Goal: Task Accomplishment & Management: Complete application form

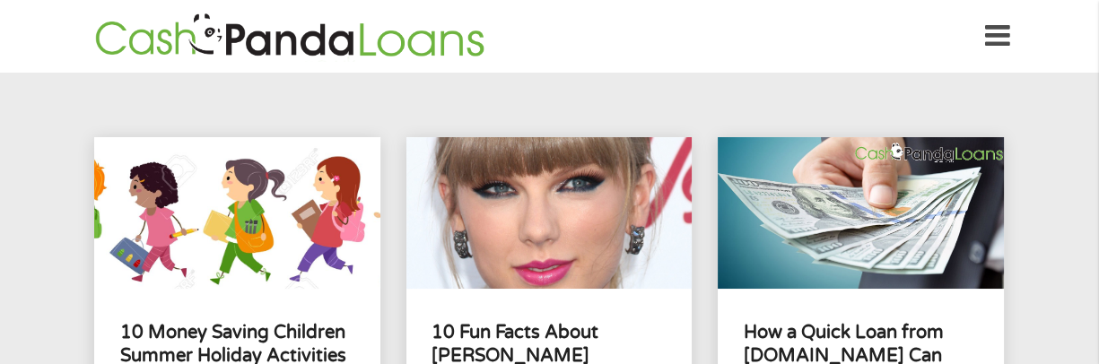
click at [999, 43] on icon at bounding box center [997, 36] width 25 height 44
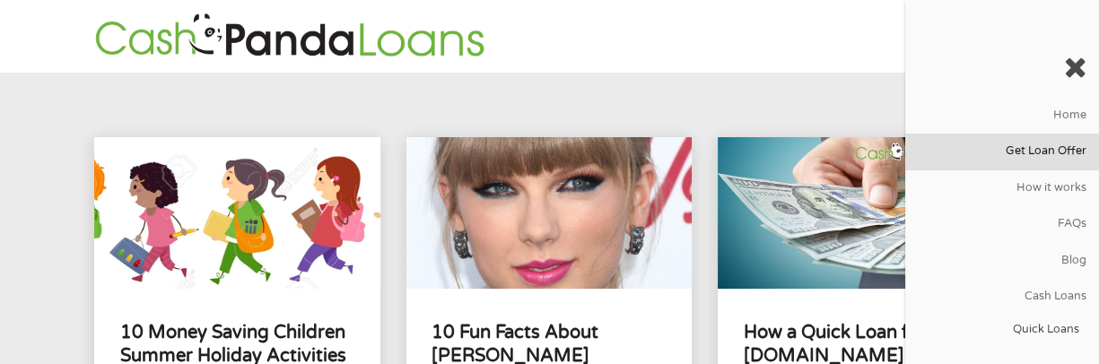
click at [1062, 156] on link "Get Loan Offer" at bounding box center [1002, 152] width 194 height 36
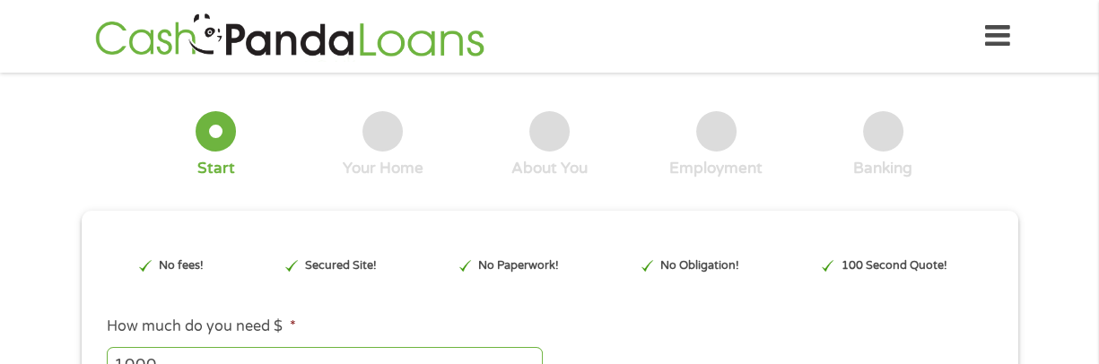
type input "Cj0KCQjwrc7GBhCfARIsAHGcW5WWmKtNS_qpfTT7cZc1JyHne_5u1rEuui5MKDsCZr7qlUdTwnZvJFM…"
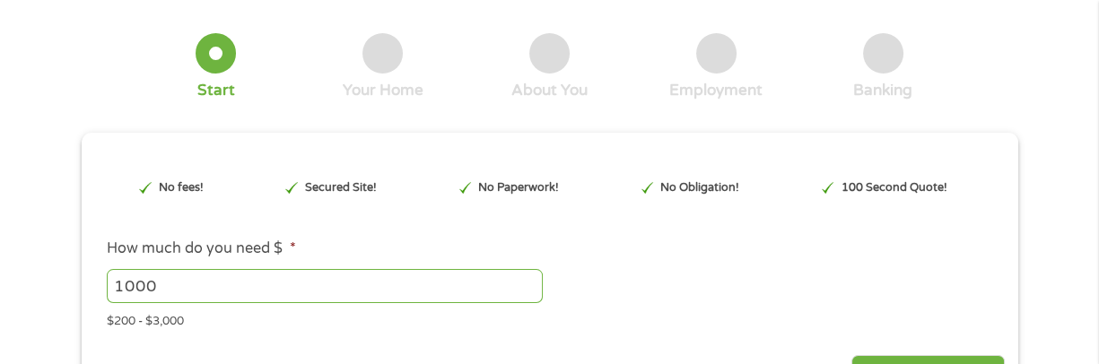
scroll to position [179, 0]
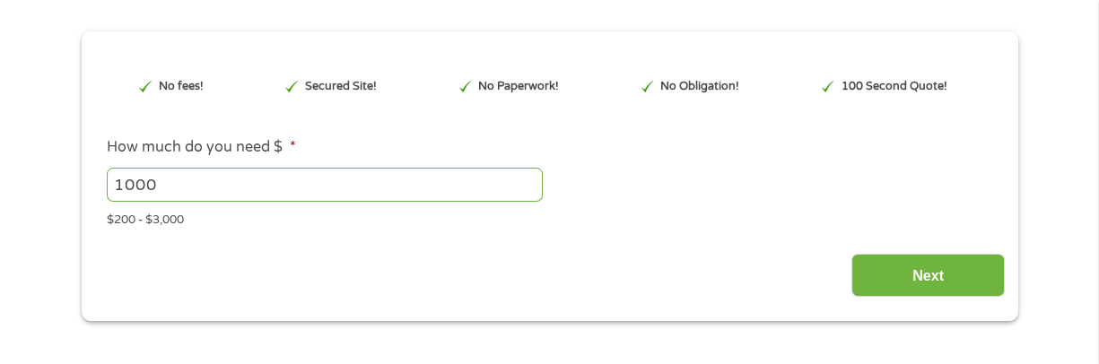
drag, startPoint x: 233, startPoint y: 186, endPoint x: 55, endPoint y: 169, distance: 179.4
click at [55, 169] on div "1 Start 2 Your Home 3 About You 4 Employment 5 Banking 6 This field is hidden w…" at bounding box center [549, 113] width 1099 height 415
drag, startPoint x: 153, startPoint y: 181, endPoint x: 57, endPoint y: 179, distance: 95.2
click at [58, 179] on div "1 Start 2 Your Home 3 About You 4 Employment 5 Banking 6 This field is hidden w…" at bounding box center [549, 113] width 1099 height 415
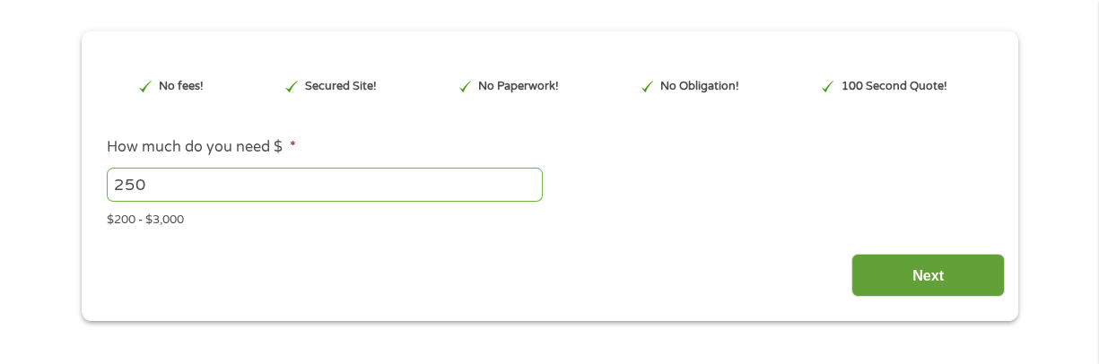
type input "250"
click at [893, 268] on input "Next" at bounding box center [928, 276] width 153 height 44
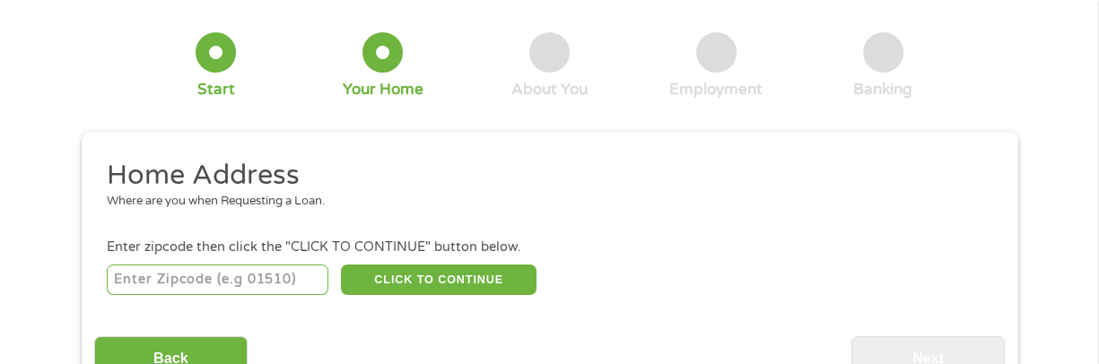
scroll to position [90, 0]
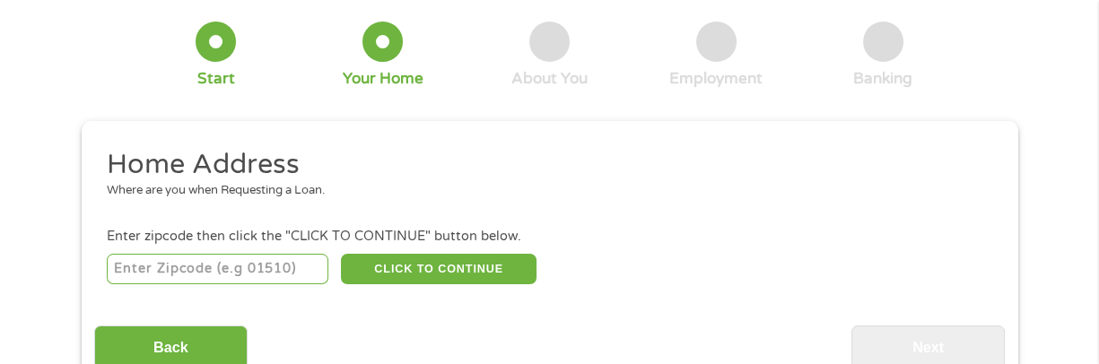
click at [197, 269] on input "number" at bounding box center [218, 269] width 222 height 31
type input "32086"
select select "[US_STATE]"
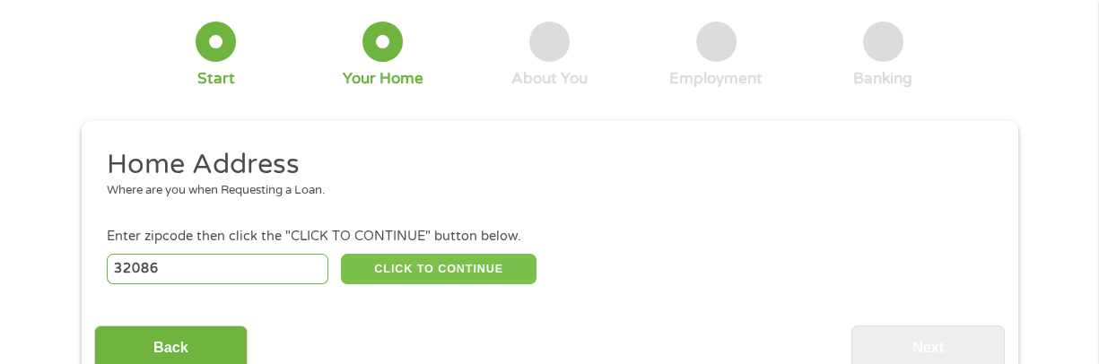
click at [452, 259] on button "CLICK TO CONTINUE" at bounding box center [439, 269] width 196 height 31
type input "32086"
type input "Saint Augustine"
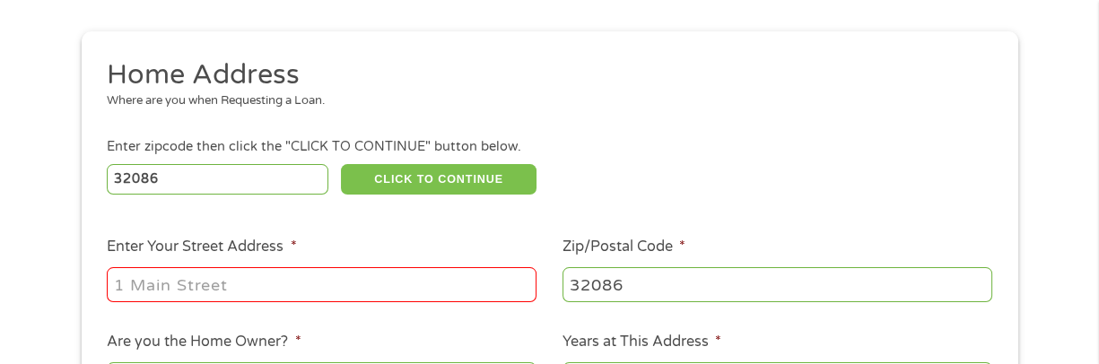
scroll to position [269, 0]
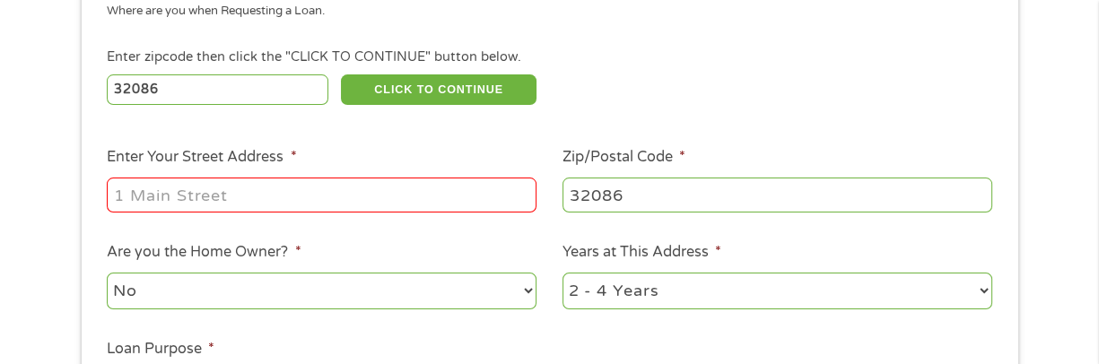
click at [235, 191] on input "Enter Your Street Address *" at bounding box center [322, 195] width 430 height 34
type input "[STREET_ADDRESS][PERSON_NAME]"
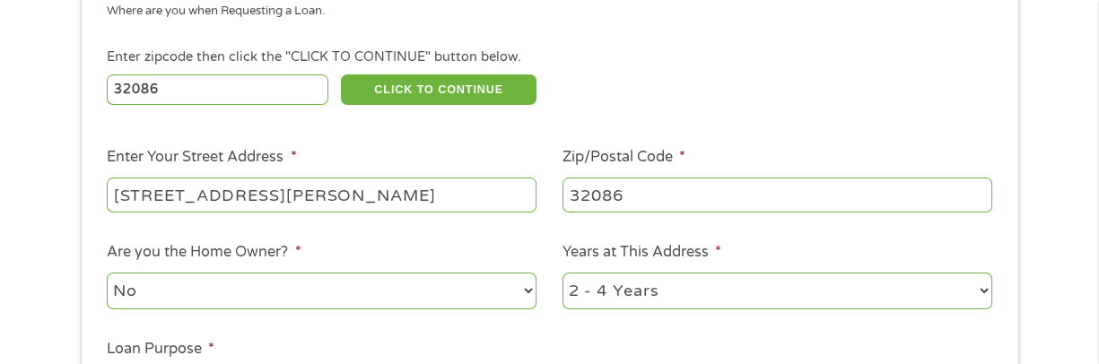
click at [414, 298] on select "No Yes" at bounding box center [322, 291] width 430 height 37
select select "yes"
click at [107, 274] on select "No Yes" at bounding box center [322, 291] width 430 height 37
click at [628, 297] on select "1 Year or less 1 - 2 Years 2 - 4 Years Over 4 Years" at bounding box center [778, 291] width 430 height 37
select select "60months"
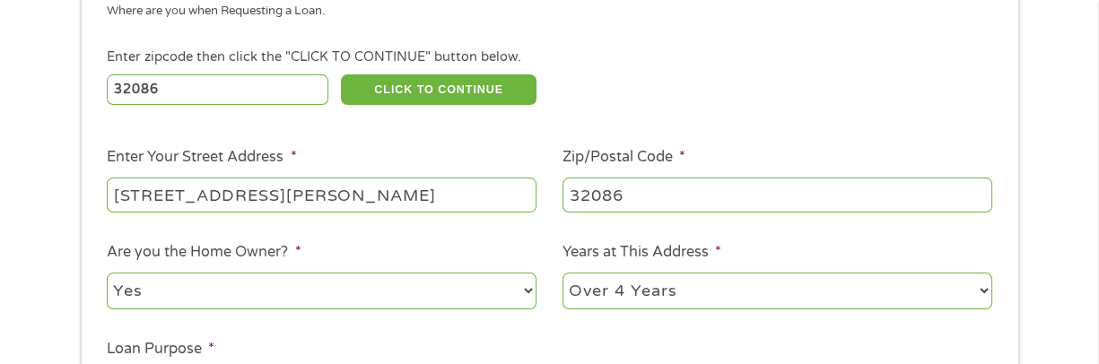
click at [563, 274] on select "1 Year or less 1 - 2 Years 2 - 4 Years Over 4 Years" at bounding box center [778, 291] width 430 height 37
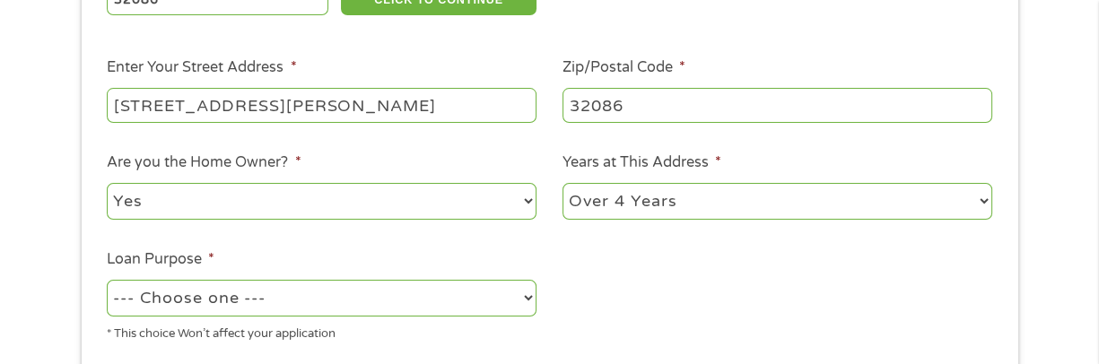
scroll to position [449, 0]
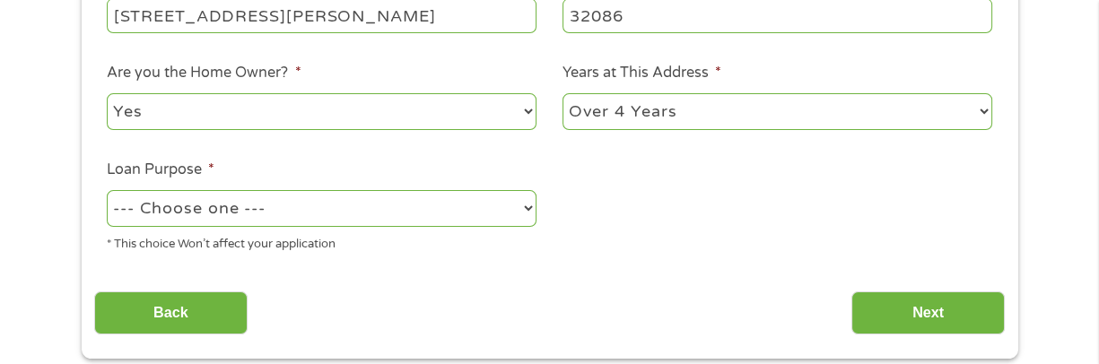
click at [249, 204] on select "--- Choose one --- Pay Bills Debt Consolidation Home Improvement Major Purchase…" at bounding box center [322, 208] width 430 height 37
click at [107, 191] on select "--- Choose one --- Pay Bills Debt Consolidation Home Improvement Major Purchase…" at bounding box center [322, 208] width 430 height 37
click at [248, 206] on select "--- Choose one --- Pay Bills Debt Consolidation Home Improvement Major Purchase…" at bounding box center [322, 208] width 430 height 37
select select "paybills"
click at [107, 191] on select "--- Choose one --- Pay Bills Debt Consolidation Home Improvement Major Purchase…" at bounding box center [322, 208] width 430 height 37
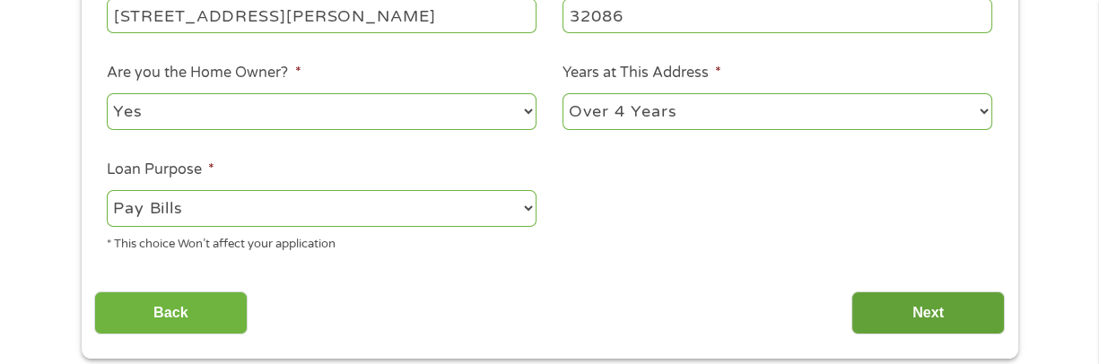
click at [927, 313] on input "Next" at bounding box center [928, 314] width 153 height 44
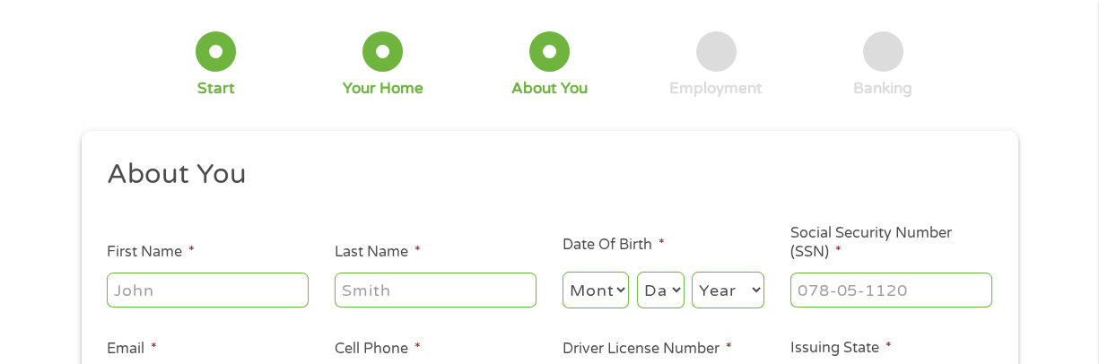
scroll to position [90, 0]
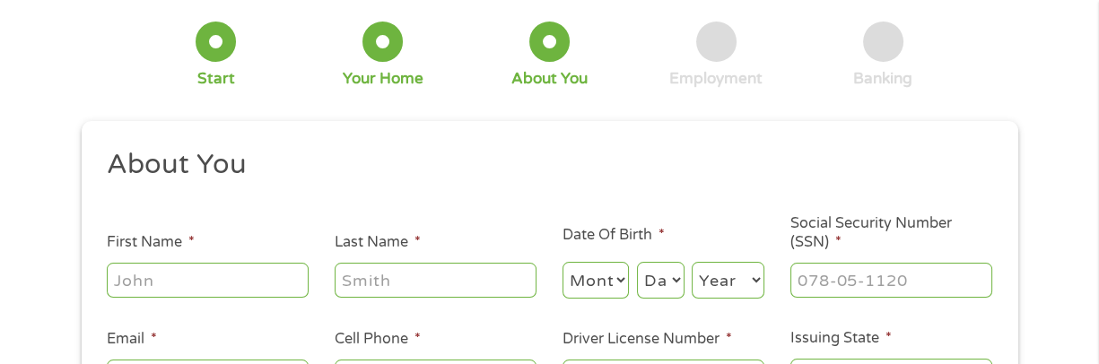
click at [216, 278] on input "First Name *" at bounding box center [208, 280] width 202 height 34
type input "[PERSON_NAME]"
click at [599, 281] on select "Month 1 2 3 4 5 6 7 8 9 10 11 12" at bounding box center [596, 280] width 67 height 37
select select "9"
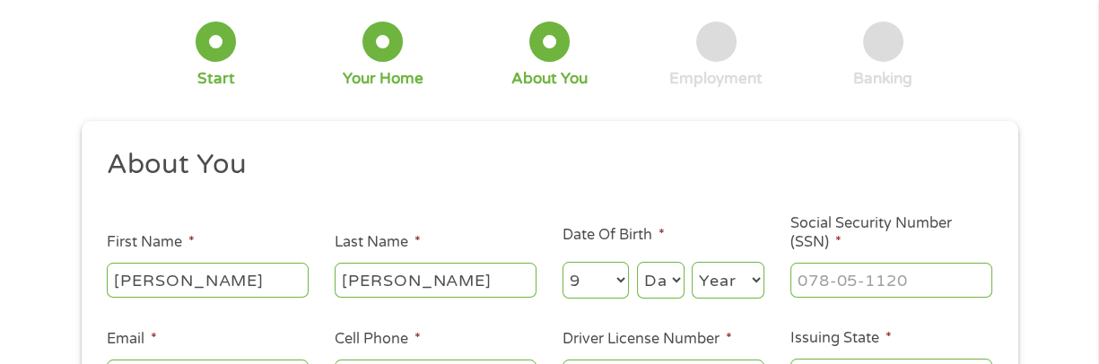
click at [563, 263] on select "Month 1 2 3 4 5 6 7 8 9 10 11 12" at bounding box center [596, 280] width 67 height 37
click at [655, 276] on select "Day 1 2 3 4 5 6 7 8 9 10 11 12 13 14 15 16 17 18 19 20 21 22 23 24 25 26 27 28 …" at bounding box center [661, 280] width 48 height 37
select select "27"
click at [637, 263] on select "Day 1 2 3 4 5 6 7 8 9 10 11 12 13 14 15 16 17 18 19 20 21 22 23 24 25 26 27 28 …" at bounding box center [661, 280] width 48 height 37
click at [721, 280] on select "Year [DATE] 2006 2005 2004 2003 2002 2001 2000 1999 1998 1997 1996 1995 1994 19…" at bounding box center [728, 280] width 73 height 37
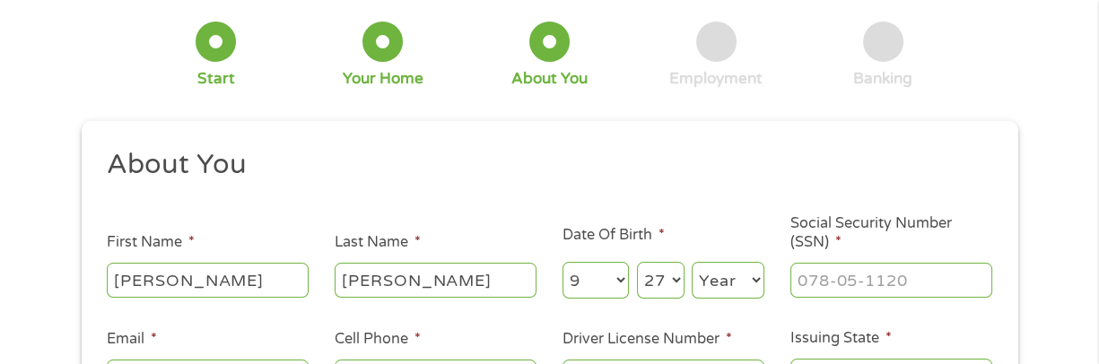
select select "1975"
click at [692, 263] on select "Year [DATE] 2006 2005 2004 2003 2002 2001 2000 1999 1998 1997 1996 1995 1994 19…" at bounding box center [728, 280] width 73 height 37
click at [878, 281] on input "___-__-____" at bounding box center [892, 280] width 202 height 34
type input "132-64-4716"
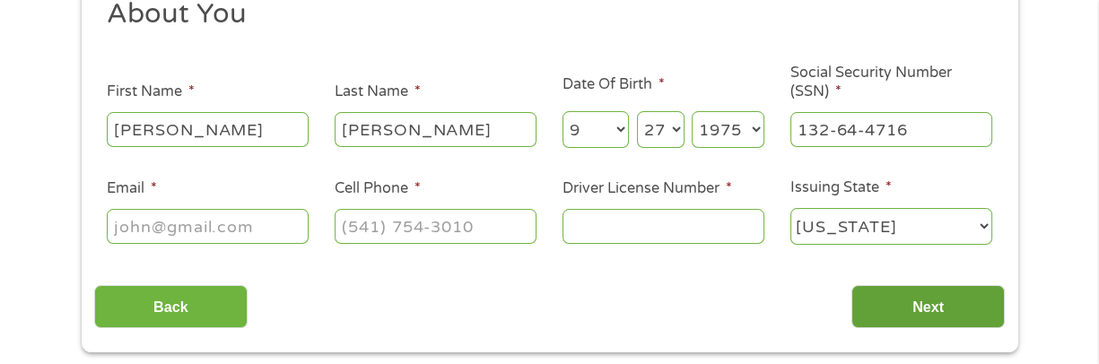
scroll to position [269, 0]
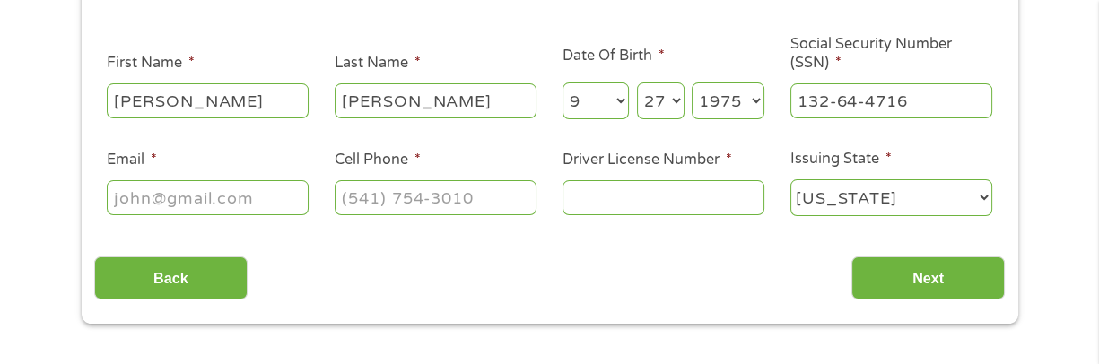
click at [181, 201] on input "Email *" at bounding box center [208, 197] width 202 height 34
type input "[EMAIL_ADDRESS][DOMAIN_NAME]"
type input "[PHONE_NUMBER]"
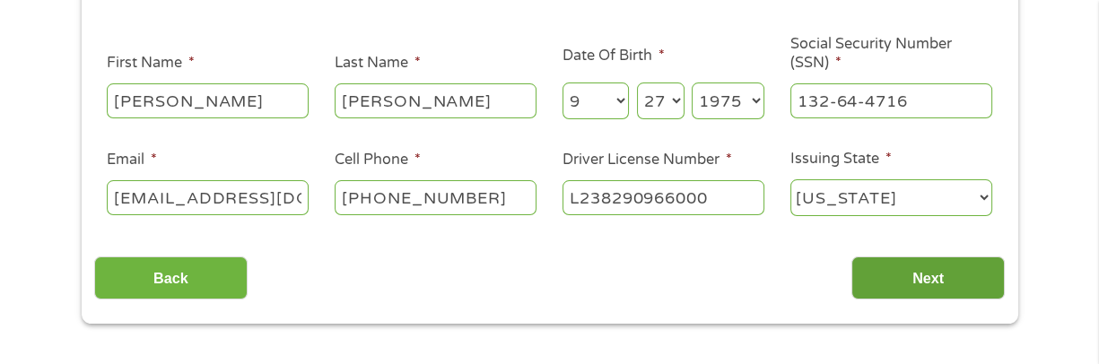
type input "L238290966000"
click at [916, 286] on input "Next" at bounding box center [928, 279] width 153 height 44
click at [906, 282] on input "Next" at bounding box center [928, 279] width 153 height 44
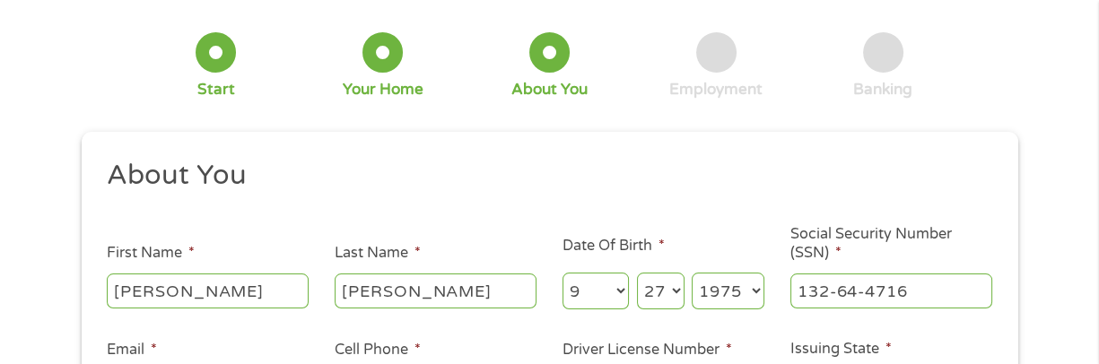
scroll to position [269, 0]
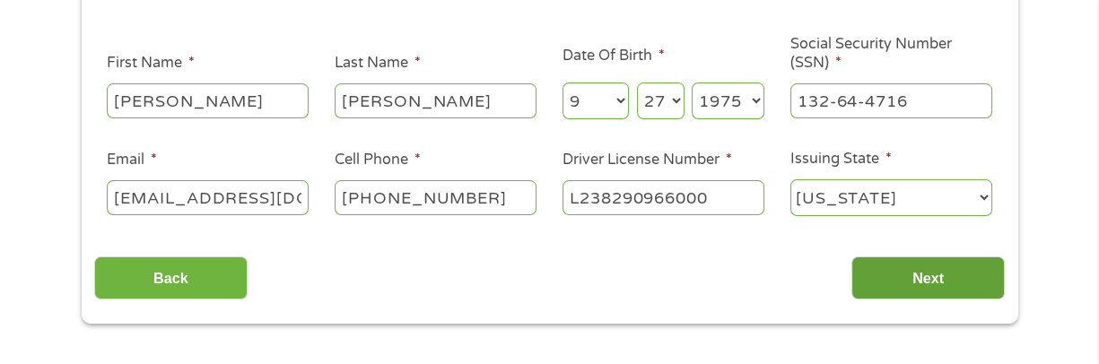
click at [916, 274] on input "Next" at bounding box center [928, 279] width 153 height 44
click at [173, 100] on input "[PERSON_NAME]" at bounding box center [208, 100] width 202 height 34
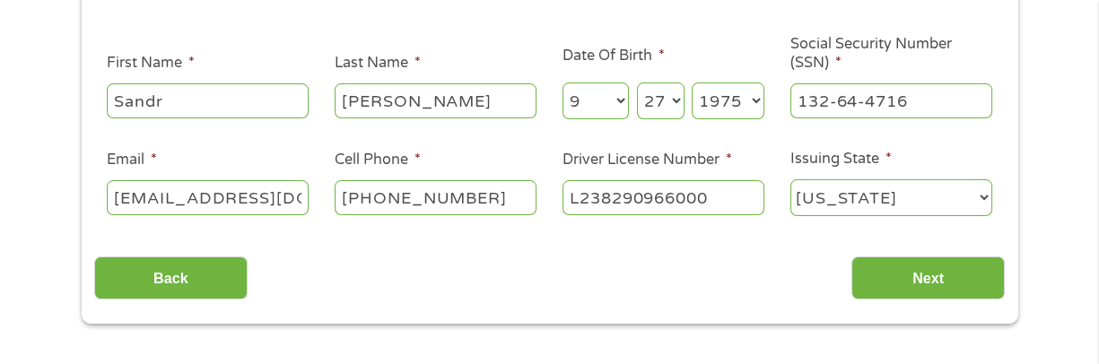
type input "[PERSON_NAME]"
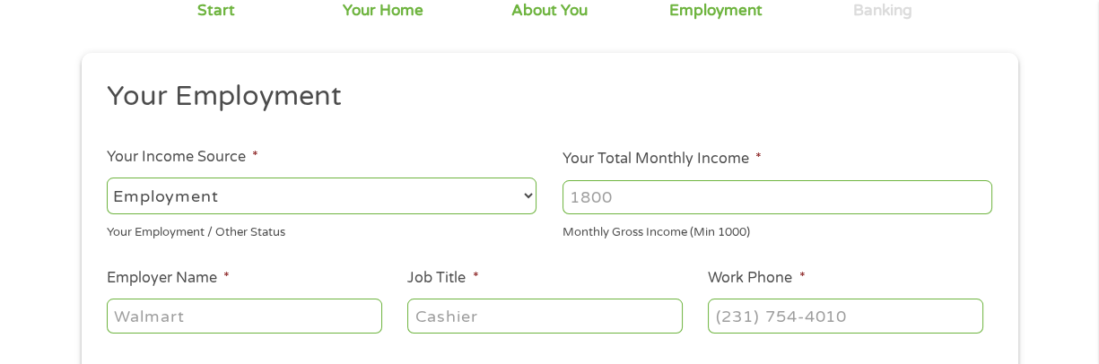
scroll to position [179, 0]
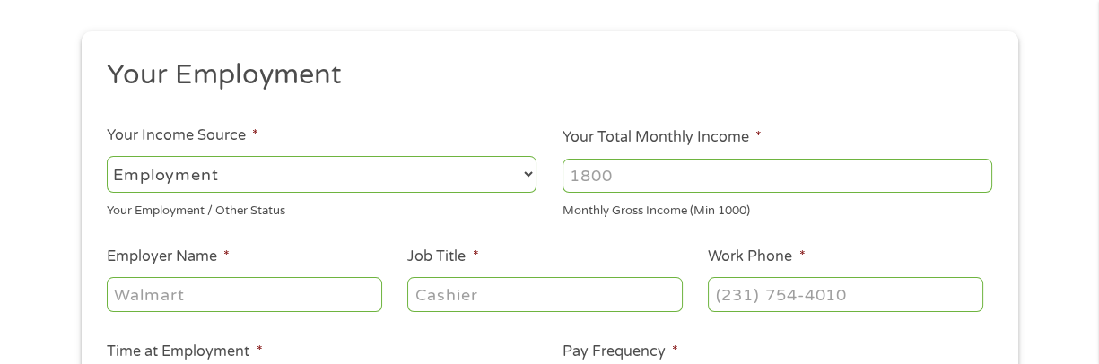
click at [634, 183] on input "Your Total Monthly Income *" at bounding box center [778, 176] width 430 height 34
type input "3801"
click at [320, 299] on input "Employer Name *" at bounding box center [244, 294] width 275 height 34
type input "Regional Conflict Counsel"
click at [466, 293] on input "Job Title *" at bounding box center [544, 294] width 275 height 34
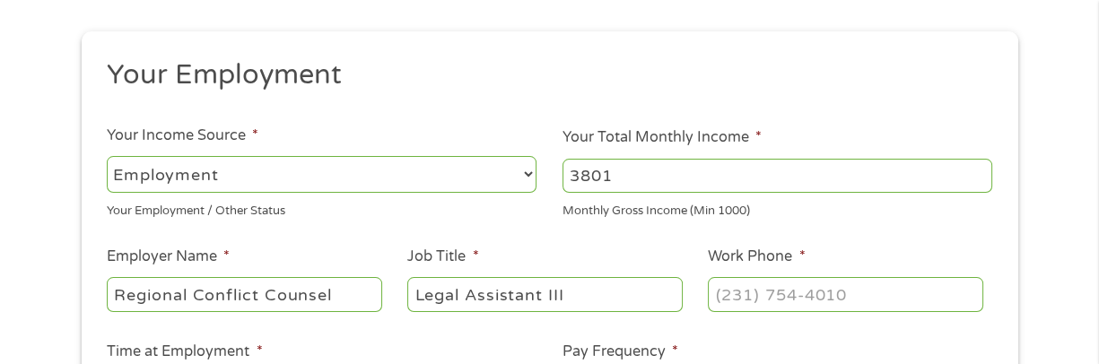
type input "Legal Assistant III"
click at [731, 299] on input "(___) ___-____" at bounding box center [845, 294] width 275 height 34
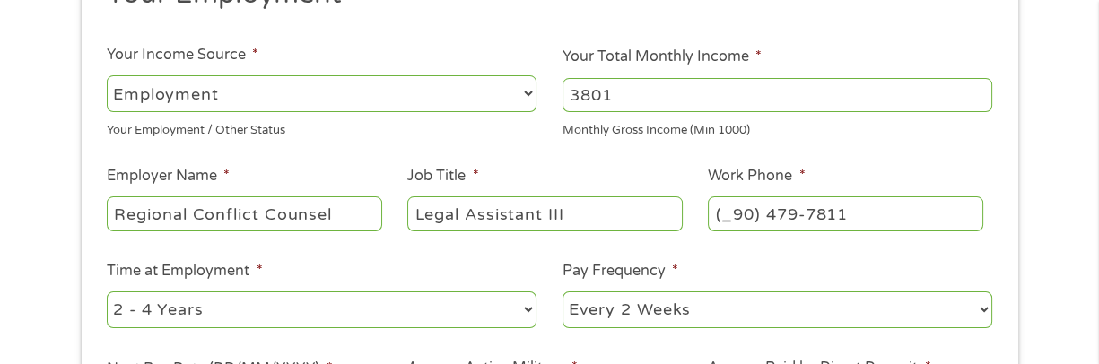
scroll to position [359, 0]
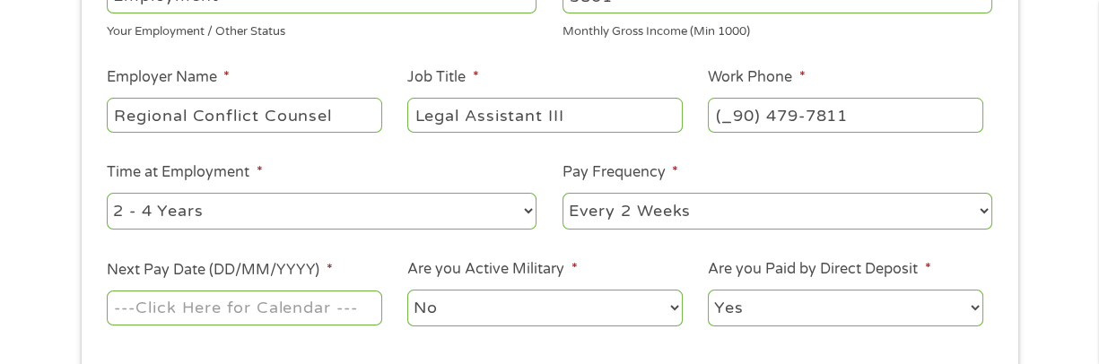
click at [756, 114] on input "(_90) 479-7811" at bounding box center [845, 115] width 275 height 34
click at [856, 118] on input "(904) 797-811_" at bounding box center [845, 115] width 275 height 34
type input "[PHONE_NUMBER]"
click at [282, 210] on select "--- Choose one --- 1 Year or less 1 - 2 Years 2 - 4 Years Over 4 Years" at bounding box center [322, 211] width 430 height 37
select select "60months"
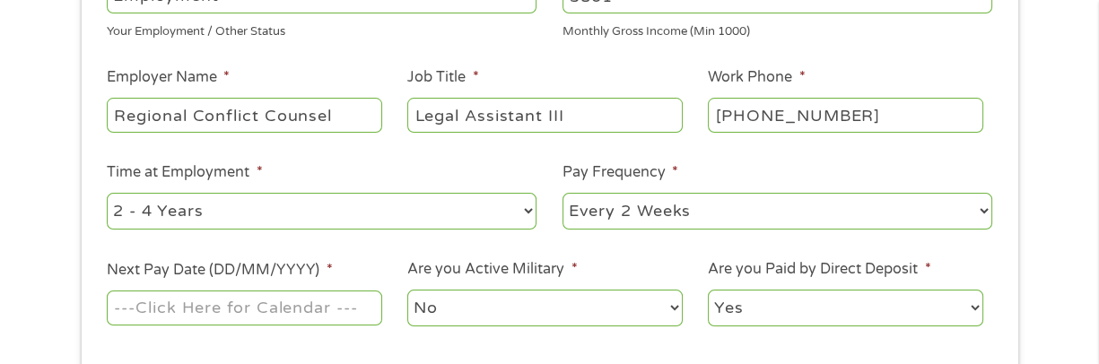
click at [107, 193] on select "--- Choose one --- 1 Year or less 1 - 2 Years 2 - 4 Years Over 4 Years" at bounding box center [322, 211] width 430 height 37
click at [644, 221] on select "--- Choose one --- Every 2 Weeks Every Week Monthly Semi-Monthly" at bounding box center [778, 211] width 430 height 37
select select "monthly"
click at [563, 193] on select "--- Choose one --- Every 2 Weeks Every Week Monthly Semi-Monthly" at bounding box center [778, 211] width 430 height 37
click at [345, 310] on input "Next Pay Date (DD/MM/YYYY) *" at bounding box center [244, 308] width 275 height 34
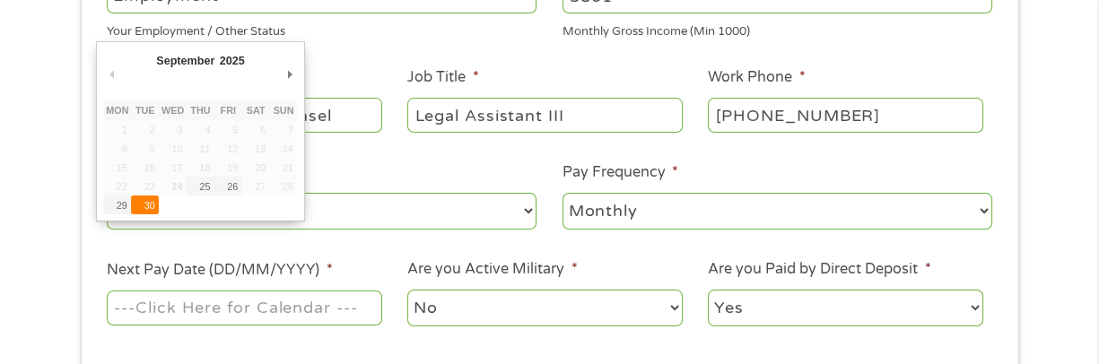
type input "[DATE]"
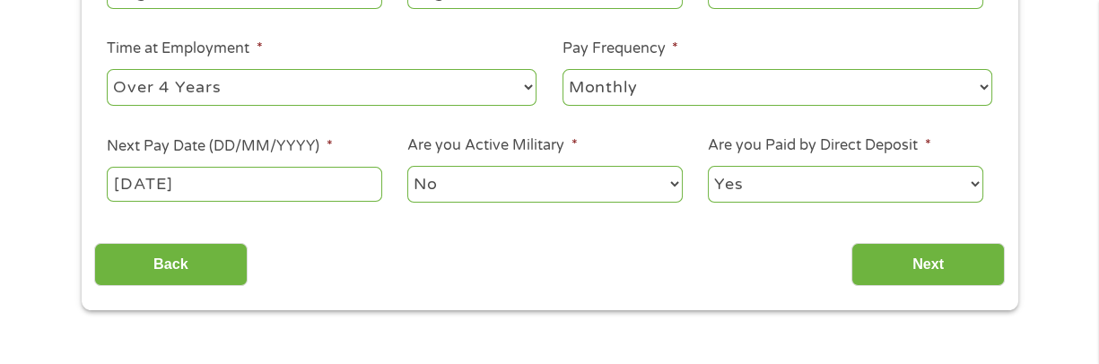
scroll to position [538, 0]
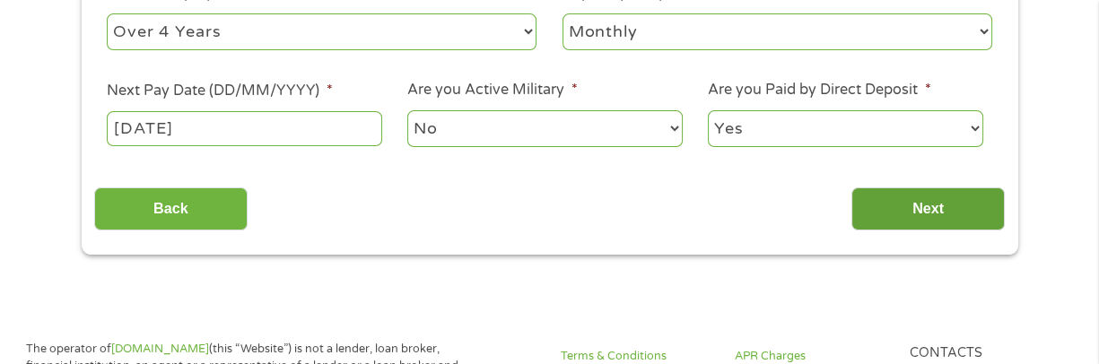
click at [943, 207] on input "Next" at bounding box center [928, 210] width 153 height 44
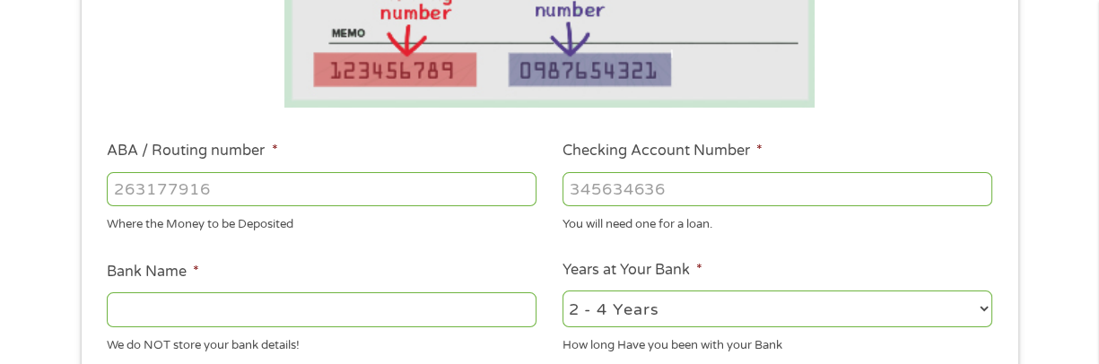
scroll to position [449, 0]
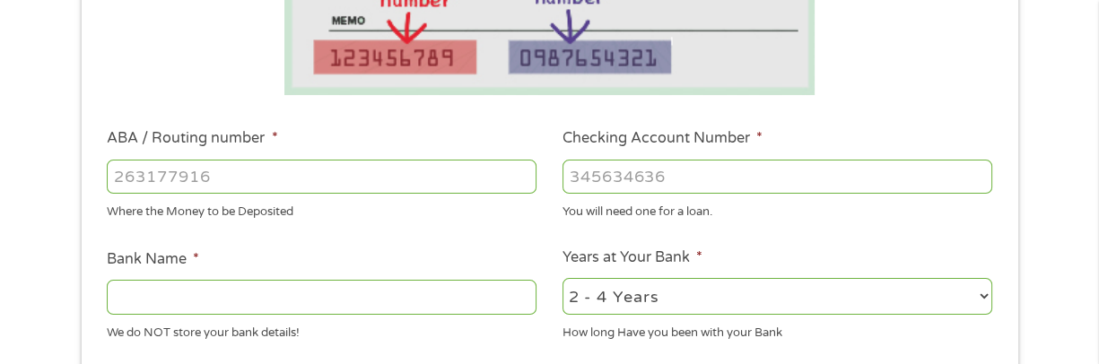
click at [223, 175] on input "ABA / Routing number *" at bounding box center [322, 177] width 430 height 34
click at [327, 179] on input "ABA / Routing number *" at bounding box center [322, 177] width 430 height 34
click at [310, 170] on input "ABA / Routing number *" at bounding box center [322, 177] width 430 height 34
click at [193, 181] on input "ABA / Routing number *" at bounding box center [322, 177] width 430 height 34
type input "263079276"
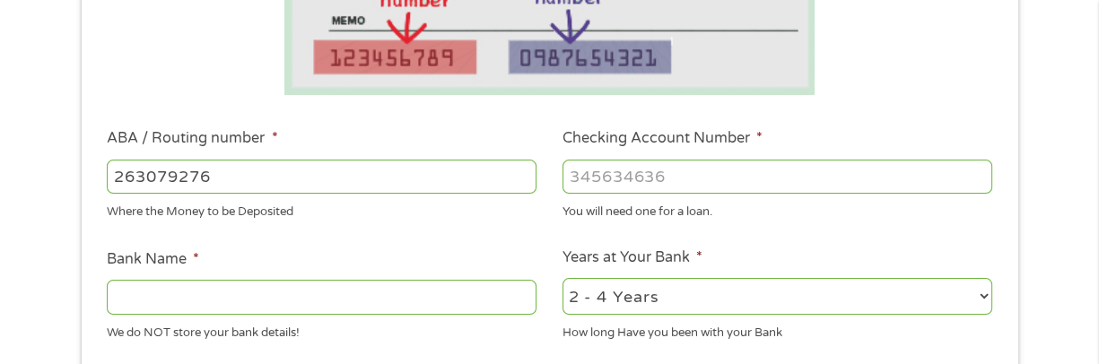
type input "VYSTAR CREDIT UNION"
type input "263079276"
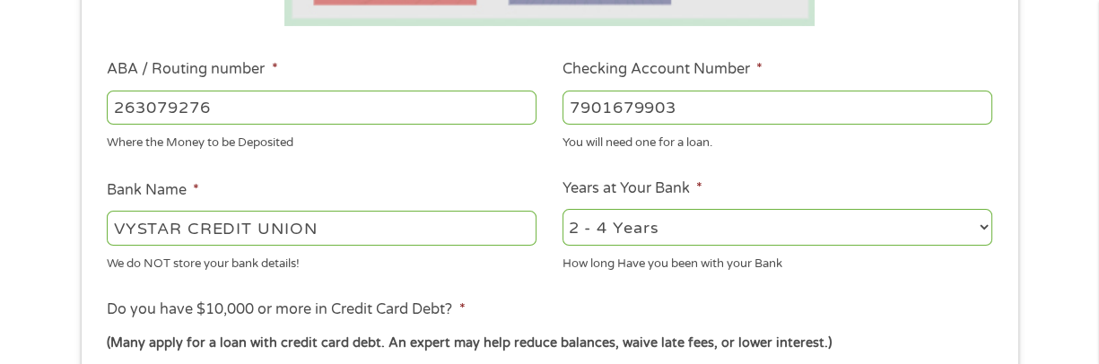
scroll to position [538, 0]
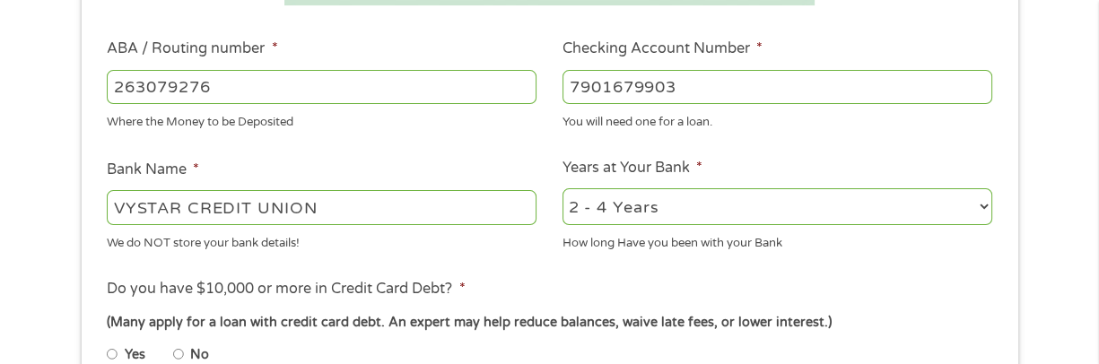
type input "7901679903"
click at [668, 201] on select "2 - 4 Years 6 - 12 Months 1 - 2 Years Over 4 Years" at bounding box center [778, 206] width 430 height 37
select select "60months"
click at [563, 188] on select "2 - 4 Years 6 - 12 Months 1 - 2 Years Over 4 Years" at bounding box center [778, 206] width 430 height 37
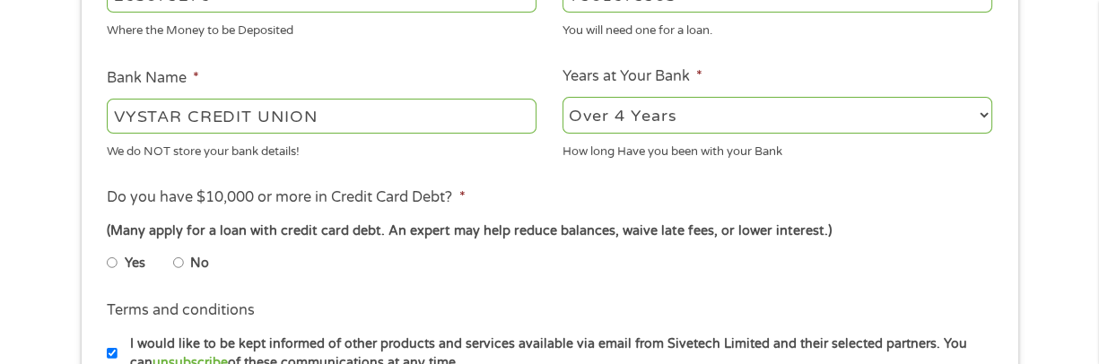
scroll to position [718, 0]
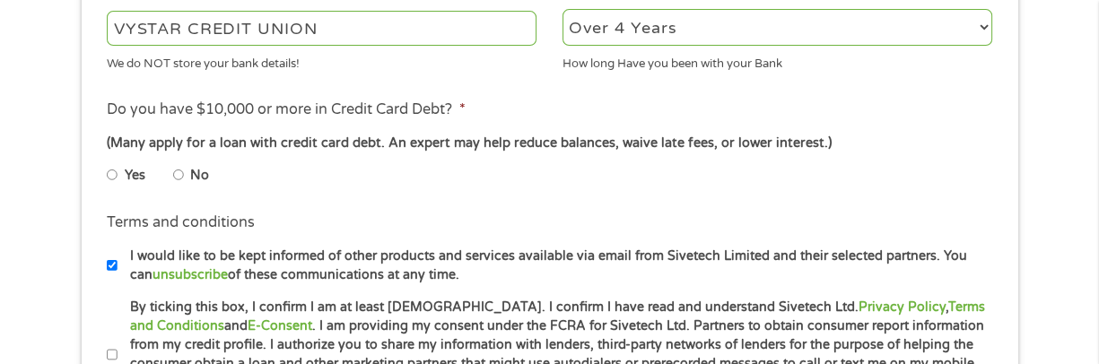
click at [178, 172] on input "No" at bounding box center [178, 175] width 11 height 29
radio input "true"
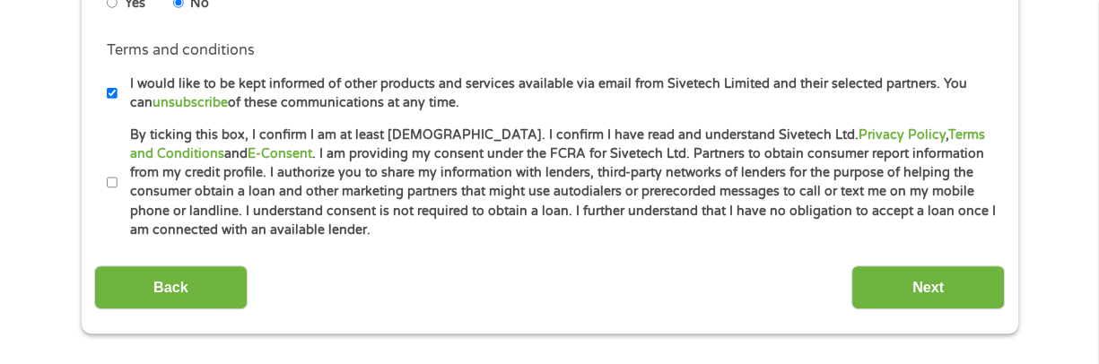
scroll to position [987, 0]
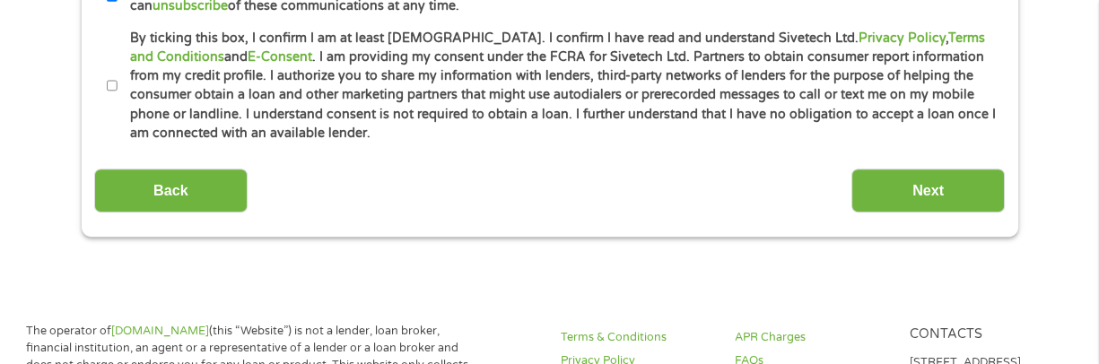
click at [111, 83] on input "By ticking this box, I confirm I am at least [DEMOGRAPHIC_DATA]. I confirm I ha…" at bounding box center [112, 86] width 11 height 29
checkbox input "true"
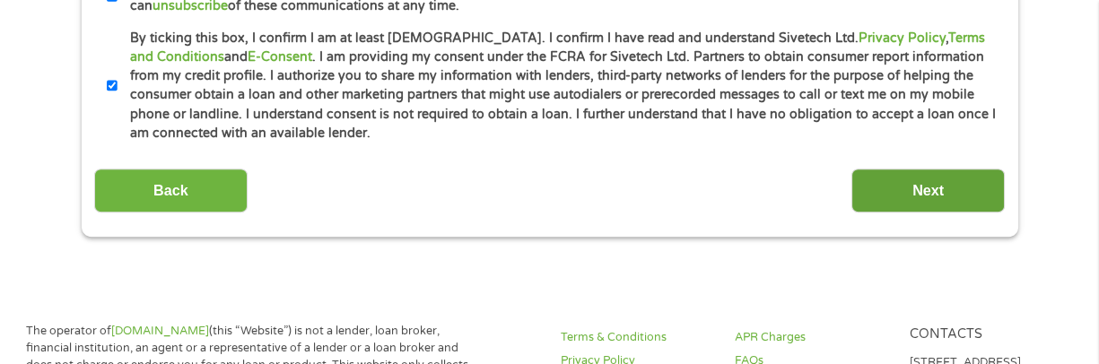
click at [922, 188] on input "Next" at bounding box center [928, 191] width 153 height 44
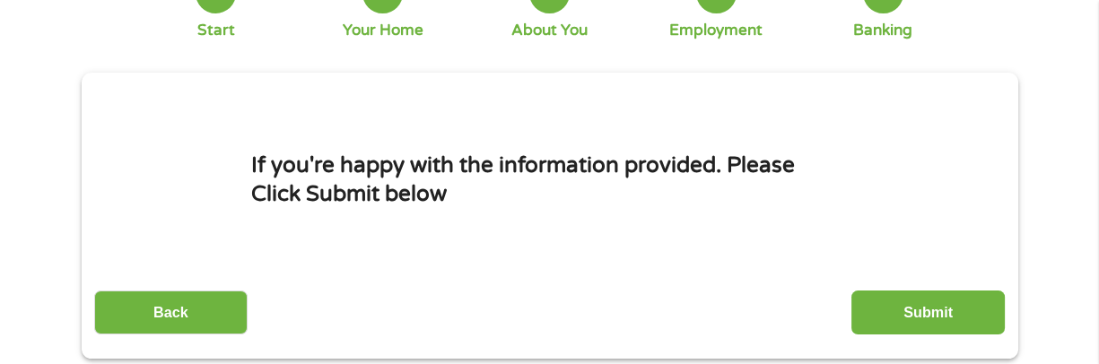
scroll to position [179, 0]
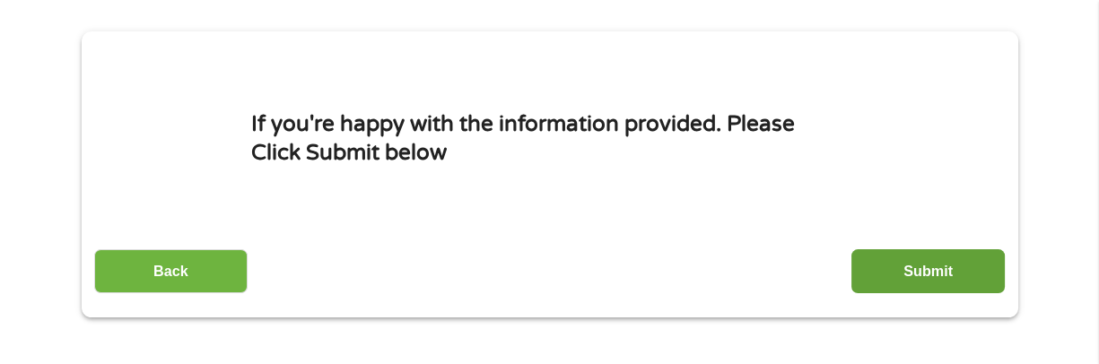
click at [947, 264] on input "Submit" at bounding box center [928, 271] width 153 height 44
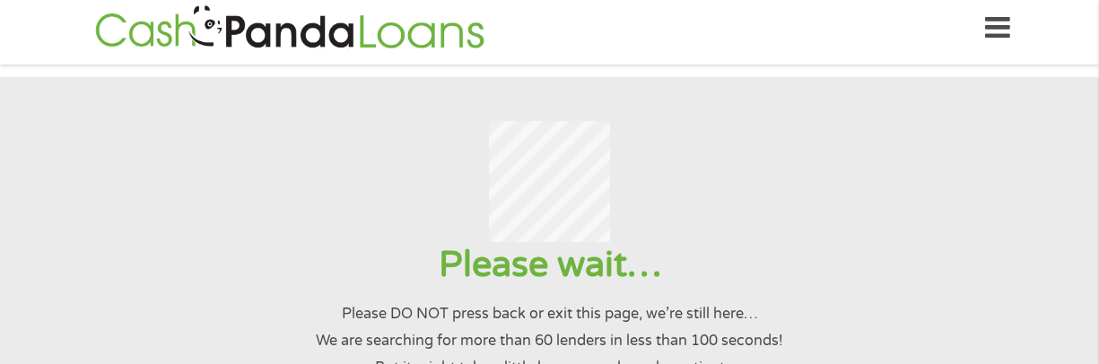
scroll to position [0, 0]
